Goal: Submit feedback/report problem: Submit feedback/report problem

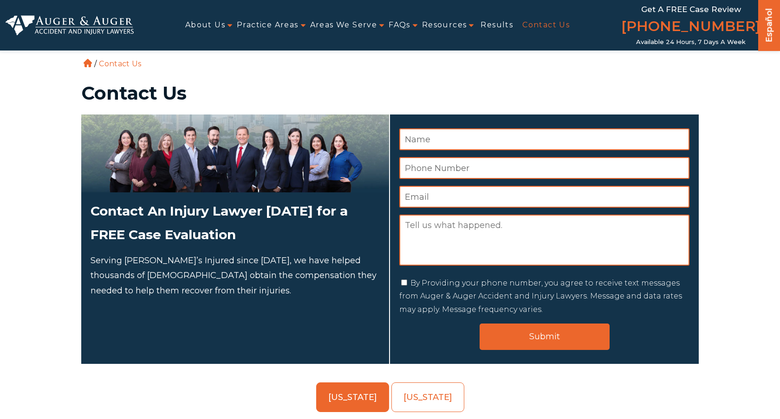
click at [467, 243] on textarea "Message" at bounding box center [544, 240] width 290 height 51
paste textarea "My name is [PERSON_NAME], I'm the owner of Scale30X. We actively get personal i…"
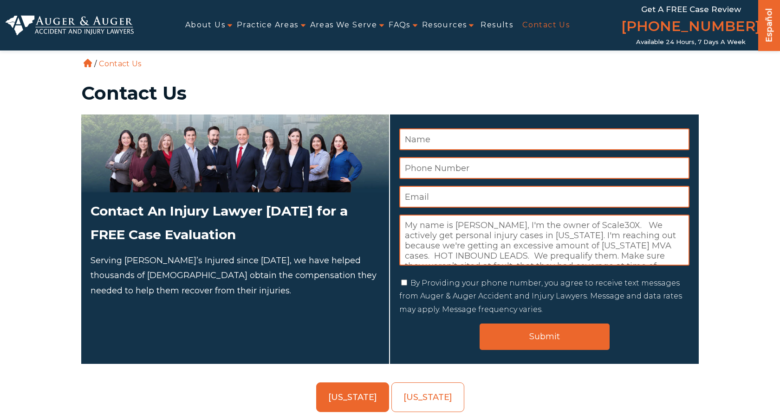
scroll to position [47, 0]
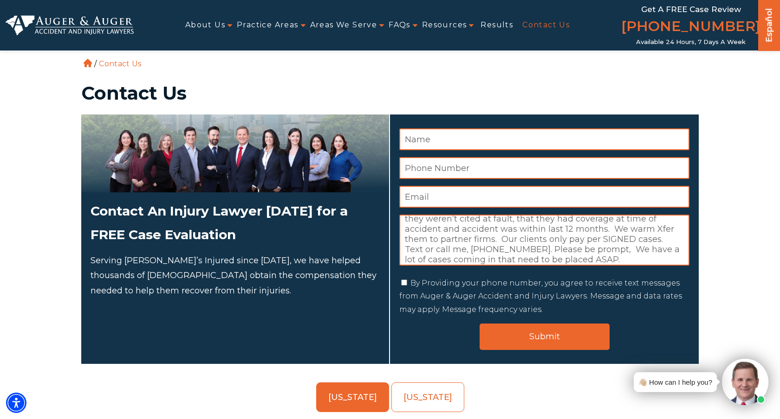
type textarea "My name is [PERSON_NAME], I'm the owner of Scale30X. We actively get personal i…"
click at [445, 191] on input "Email *" at bounding box center [544, 197] width 290 height 22
type input "[EMAIL_ADDRESS][DOMAIN_NAME]"
click at [437, 163] on input "Phone Number *" at bounding box center [544, 168] width 290 height 22
type input "7208377831"
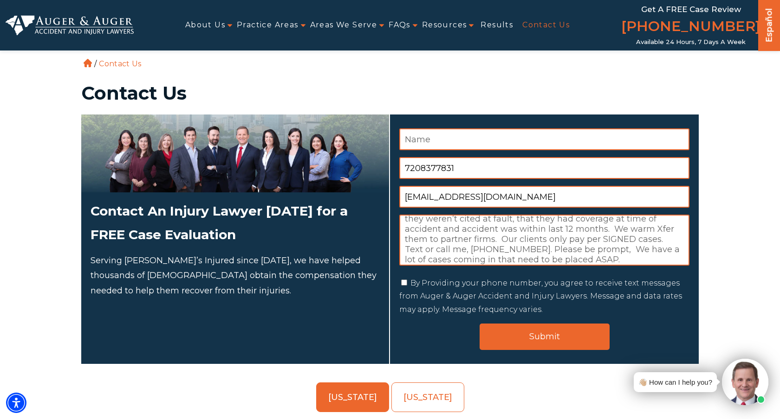
click at [440, 142] on input "Name *" at bounding box center [544, 140] width 290 height 22
type input "[PERSON_NAME]"
click at [405, 281] on input "By Providing your phone number, you agree to receive text messages from Auger &…" at bounding box center [404, 283] width 6 height 6
checkbox input "true"
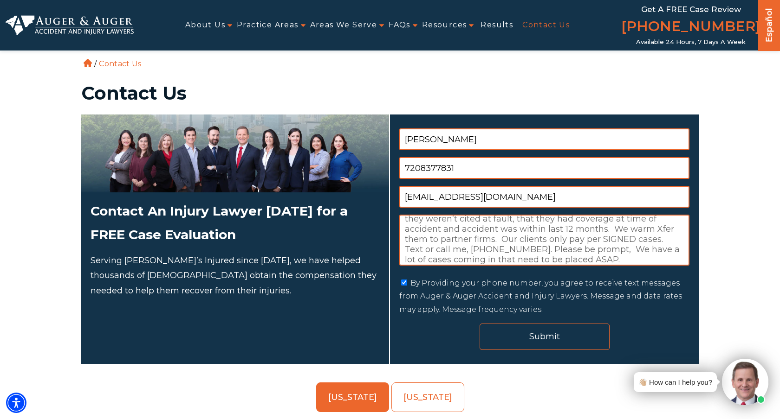
click at [513, 341] on input "Submit" at bounding box center [544, 337] width 130 height 26
